Goal: Task Accomplishment & Management: Manage account settings

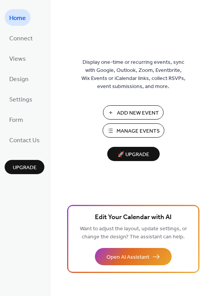
click at [125, 129] on span "Manage Events" at bounding box center [137, 131] width 43 height 8
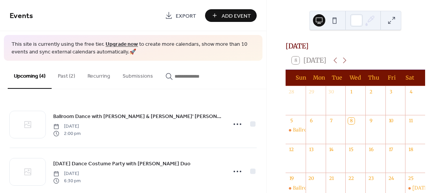
click at [238, 16] on span "Add Event" at bounding box center [235, 16] width 29 height 8
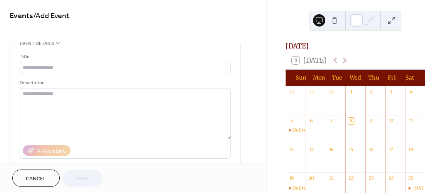
click at [49, 178] on button "Cancel" at bounding box center [35, 178] width 47 height 17
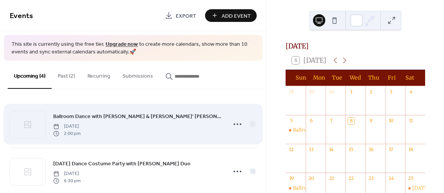
click at [130, 116] on span "Ballroom Dance with [PERSON_NAME] & [PERSON_NAME]' [PERSON_NAME]" at bounding box center [137, 117] width 169 height 8
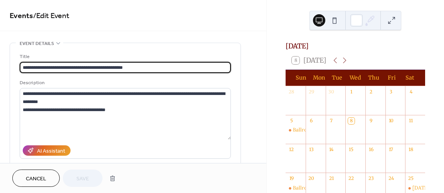
click at [35, 180] on span "Cancel" at bounding box center [36, 179] width 20 height 8
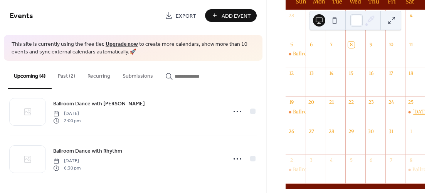
scroll to position [77, 0]
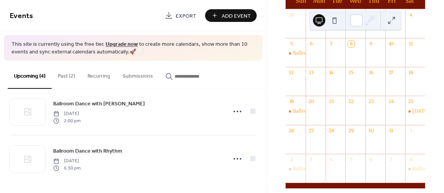
click at [223, 9] on button "Add Event" at bounding box center [231, 15] width 52 height 13
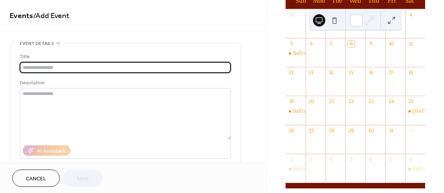
click at [57, 69] on input "text" at bounding box center [125, 67] width 211 height 11
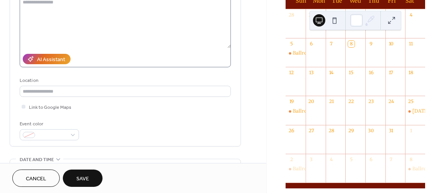
scroll to position [116, 0]
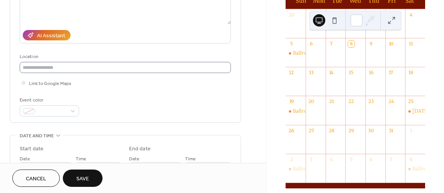
type input "**********"
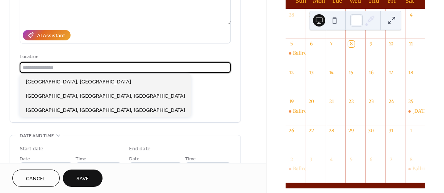
click at [52, 67] on input "text" at bounding box center [125, 67] width 211 height 11
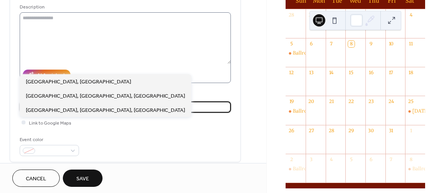
scroll to position [77, 0]
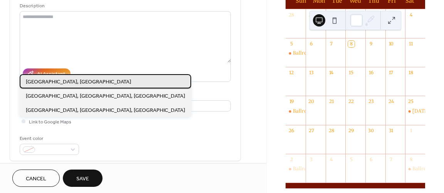
click at [92, 85] on span "Hibernian Cultural Centre Worcester, Ma" at bounding box center [78, 82] width 105 height 8
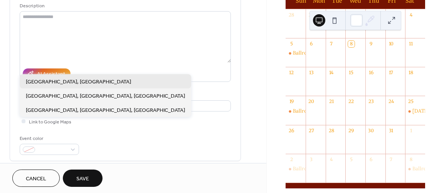
type input "**********"
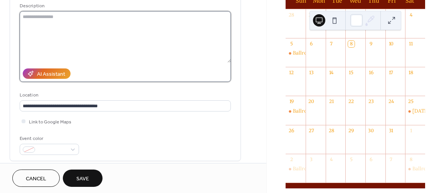
click at [40, 19] on textarea at bounding box center [125, 37] width 211 height 52
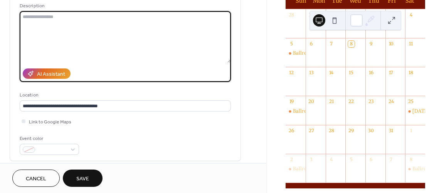
paste textarea "**********"
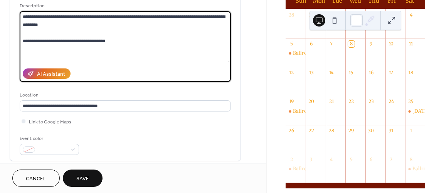
click at [30, 33] on textarea "**********" at bounding box center [125, 37] width 211 height 52
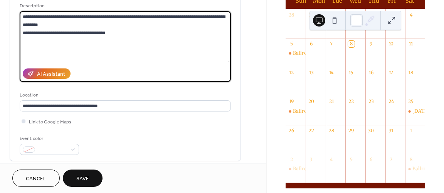
type textarea "**********"
click at [23, 123] on div at bounding box center [24, 121] width 4 height 4
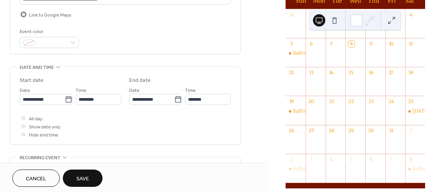
scroll to position [193, 0]
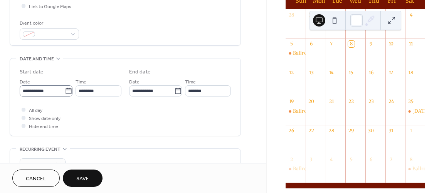
click at [68, 90] on icon at bounding box center [69, 91] width 8 height 8
click at [65, 90] on input "**********" at bounding box center [42, 90] width 45 height 11
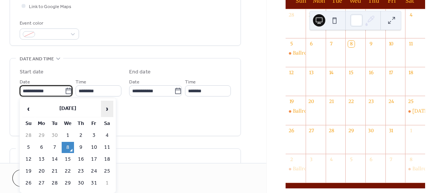
click at [108, 110] on span "›" at bounding box center [107, 108] width 12 height 15
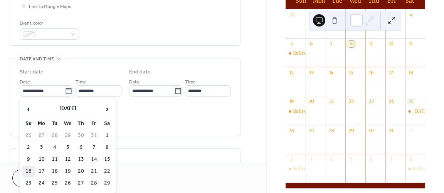
click at [27, 172] on td "16" at bounding box center [28, 171] width 12 height 11
type input "**********"
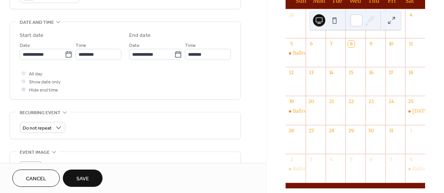
scroll to position [270, 0]
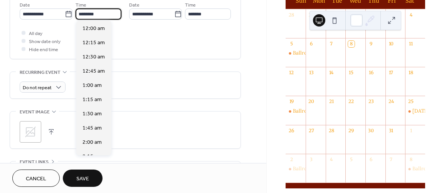
click at [92, 14] on input "********" at bounding box center [98, 13] width 46 height 11
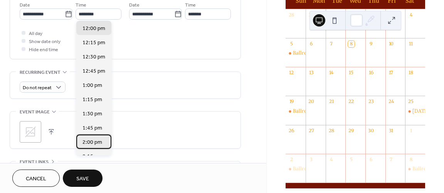
click at [93, 144] on span "2:00 pm" at bounding box center [92, 142] width 20 height 8
type input "*******"
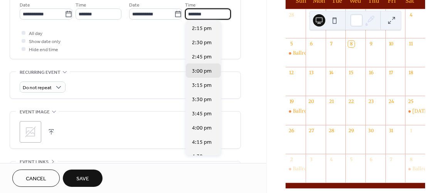
click at [197, 15] on input "*******" at bounding box center [208, 13] width 46 height 11
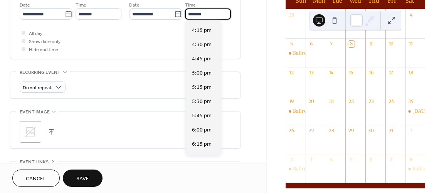
scroll to position [116, 0]
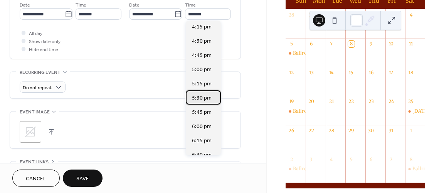
click at [200, 97] on span "5:30 pm" at bounding box center [202, 98] width 20 height 8
type input "*******"
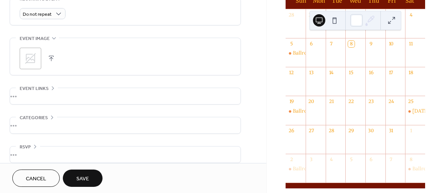
scroll to position [349, 0]
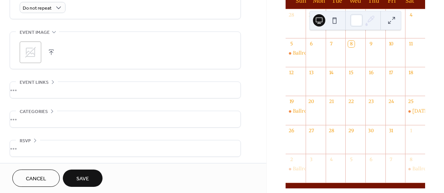
click at [84, 172] on button "Save" at bounding box center [83, 178] width 40 height 17
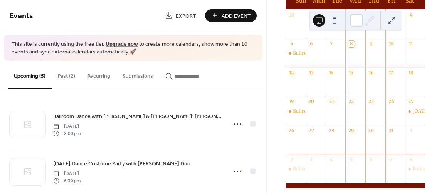
click at [414, 107] on div "25" at bounding box center [415, 102] width 20 height 12
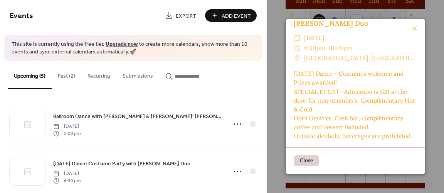
scroll to position [19, 0]
click at [413, 31] on icon at bounding box center [414, 28] width 9 height 9
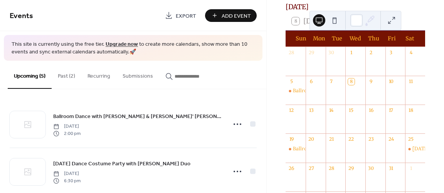
scroll to position [39, 0]
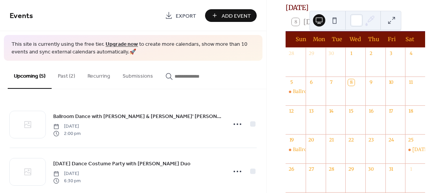
click at [61, 76] on button "Past (2)" at bounding box center [67, 74] width 30 height 27
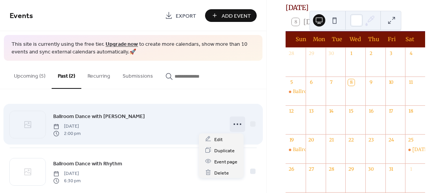
click at [233, 126] on icon at bounding box center [237, 124] width 12 height 12
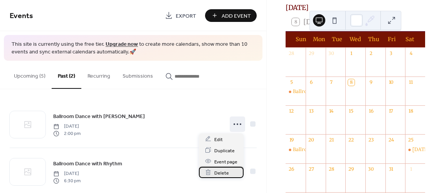
click at [216, 173] on span "Delete" at bounding box center [221, 173] width 15 height 8
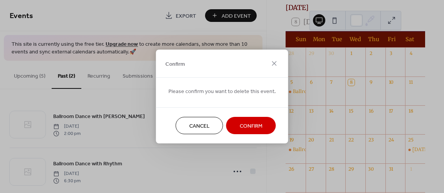
click at [242, 129] on span "Confirm" at bounding box center [251, 126] width 23 height 8
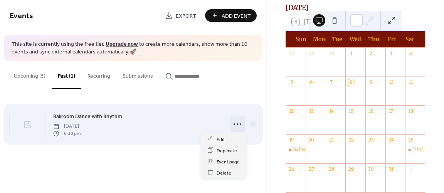
click at [239, 126] on icon at bounding box center [237, 124] width 12 height 12
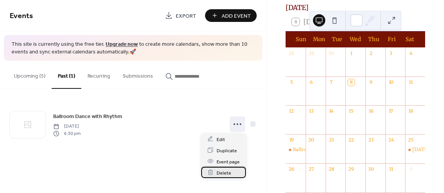
click at [223, 172] on span "Delete" at bounding box center [223, 173] width 15 height 8
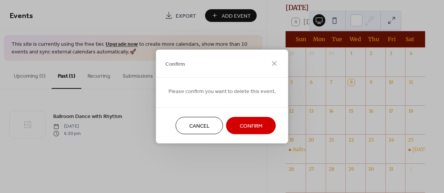
click at [243, 126] on span "Confirm" at bounding box center [251, 126] width 23 height 8
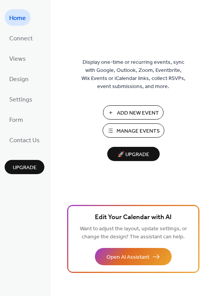
click at [124, 128] on span "Manage Events" at bounding box center [137, 131] width 43 height 8
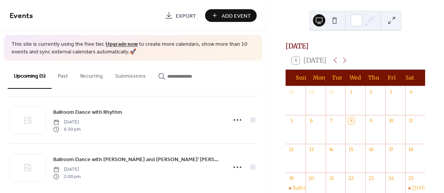
scroll to position [155, 0]
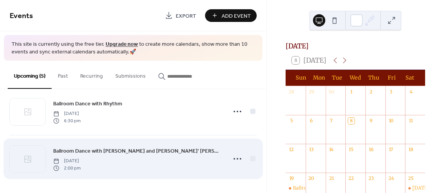
click at [146, 161] on div "Ballroom Dance with Ray Cavicchio and Therese' DiMuzio Sunday, November 16, 202…" at bounding box center [137, 159] width 169 height 25
click at [235, 157] on icon at bounding box center [237, 159] width 12 height 12
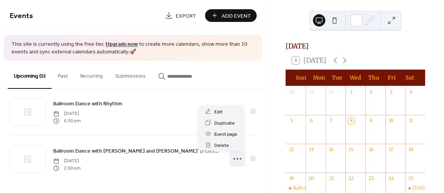
click at [273, 47] on div "October 2025 8 Today Sun Mon Tue Wed Thu Fri Sat 28 29 30 1 2 3 4 5 6 7 8 9 10 …" at bounding box center [354, 96] width 177 height 193
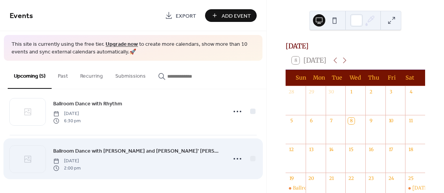
click at [171, 156] on div "Ballroom Dance with Ray Cavicchio and Therese' DiMuzio Sunday, November 16, 202…" at bounding box center [137, 159] width 169 height 25
click at [236, 158] on circle at bounding box center [237, 159] width 2 height 2
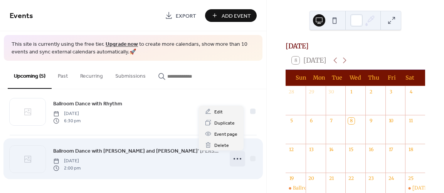
click at [204, 173] on div "Ballroom Dance with [PERSON_NAME] and [PERSON_NAME]' [PERSON_NAME] [DATE] 2:00 …" at bounding box center [133, 159] width 247 height 47
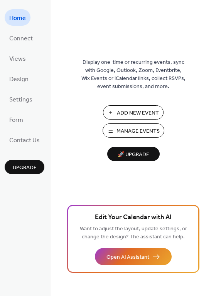
click at [139, 132] on span "Manage Events" at bounding box center [137, 131] width 43 height 8
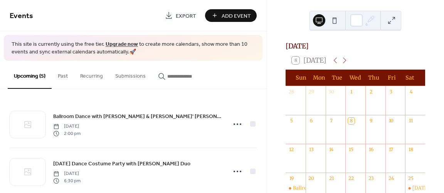
drag, startPoint x: 441, startPoint y: 35, endPoint x: 436, endPoint y: 56, distance: 22.1
click at [436, 56] on div "[DATE] 8 [DATE] Sun Mon Tue Wed Thu Fri Sat 28 29 30 1 2 3 4 5 6 7 8 9 10 11 12…" at bounding box center [354, 96] width 177 height 193
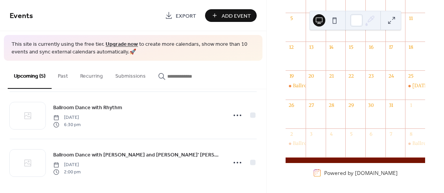
scroll to position [155, 0]
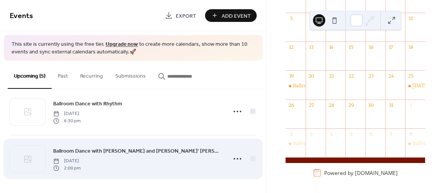
click at [184, 161] on div "Ballroom Dance with [PERSON_NAME] and [PERSON_NAME]' [PERSON_NAME] [DATE] 2:00 …" at bounding box center [137, 159] width 169 height 25
click at [233, 156] on icon at bounding box center [237, 159] width 12 height 12
click at [181, 172] on div "Ballroom Dance with [PERSON_NAME] and [PERSON_NAME]' [PERSON_NAME] [DATE] 2:00 …" at bounding box center [133, 159] width 247 height 47
